Goal: Check status: Check status

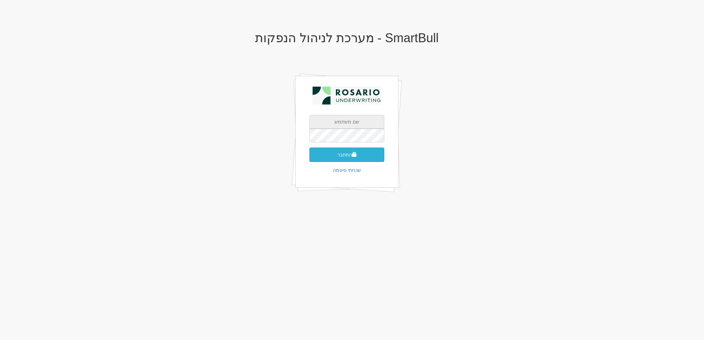
type input "[EMAIL_ADDRESS][PERSON_NAME][DOMAIN_NAME]"
click at [334, 155] on button "התחבר" at bounding box center [346, 155] width 75 height 14
click at [348, 140] on input "text" at bounding box center [346, 146] width 75 height 14
type input "323068"
click at [309, 158] on button "התחבר" at bounding box center [346, 165] width 75 height 14
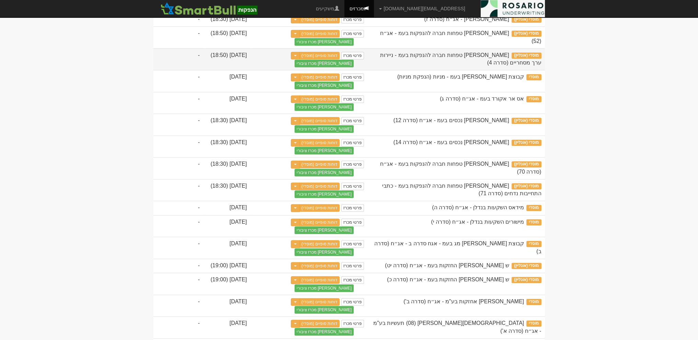
scroll to position [567, 0]
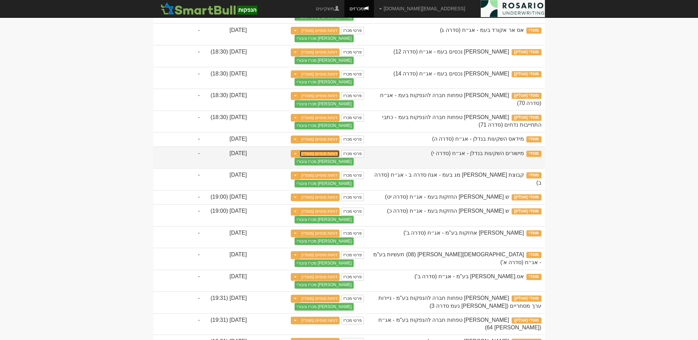
click at [331, 158] on link "דוחות סופיים (מוסדי)" at bounding box center [320, 154] width 41 height 8
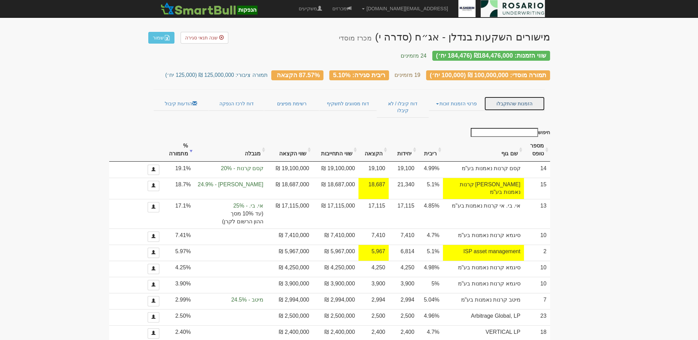
click at [512, 98] on link "הזמנות שהתקבלו" at bounding box center [514, 104] width 60 height 14
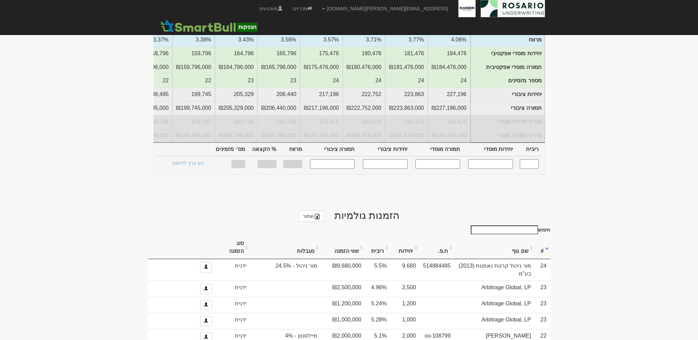
scroll to position [172, 0]
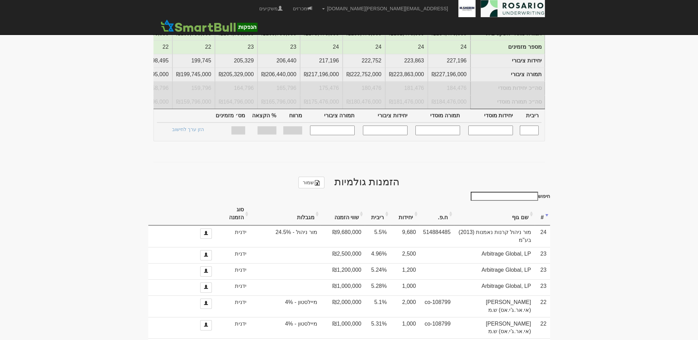
click at [415, 210] on th "יחידות" at bounding box center [404, 214] width 29 height 23
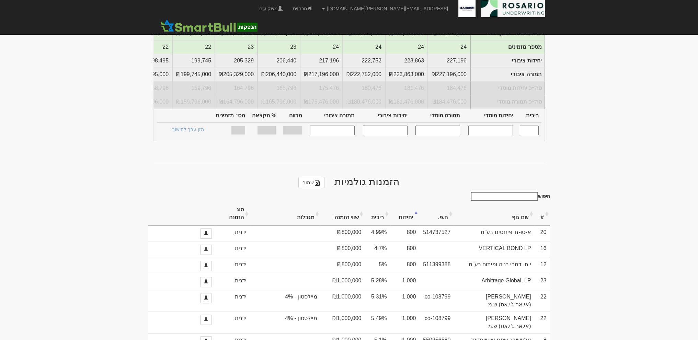
click at [410, 209] on th "יחידות" at bounding box center [404, 214] width 29 height 23
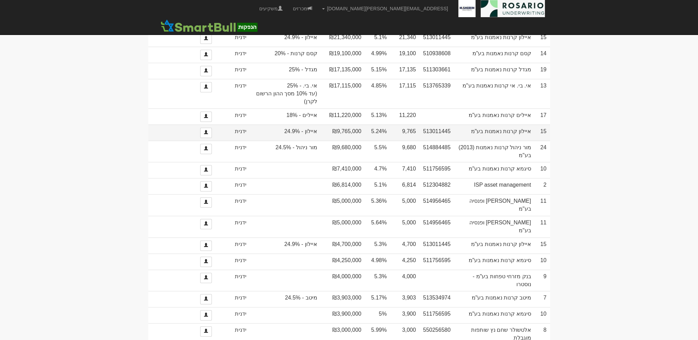
scroll to position [358, 0]
